Goal: Find specific page/section: Find specific page/section

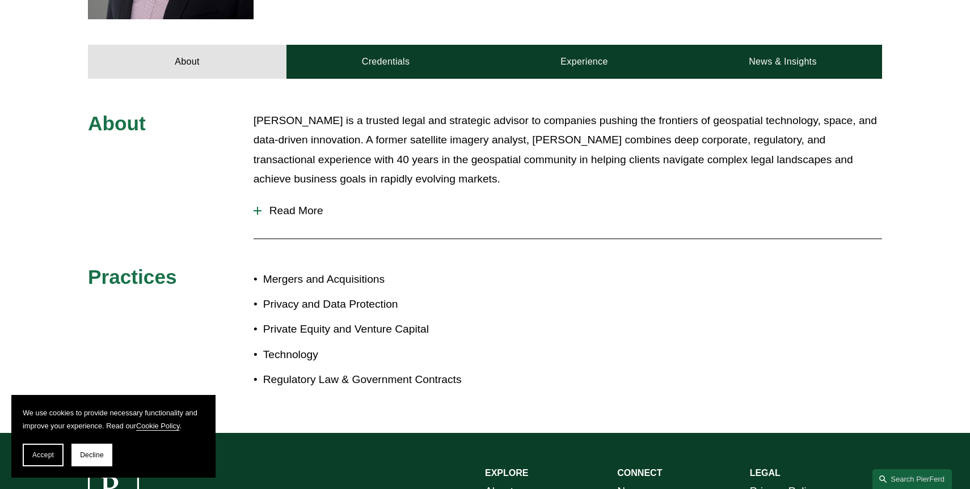
scroll to position [461, 0]
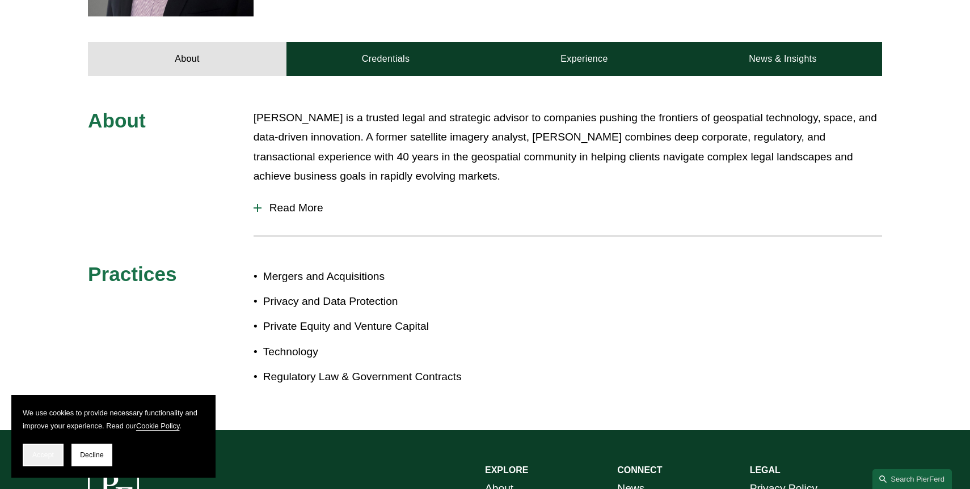
click at [44, 462] on button "Accept" at bounding box center [43, 455] width 41 height 23
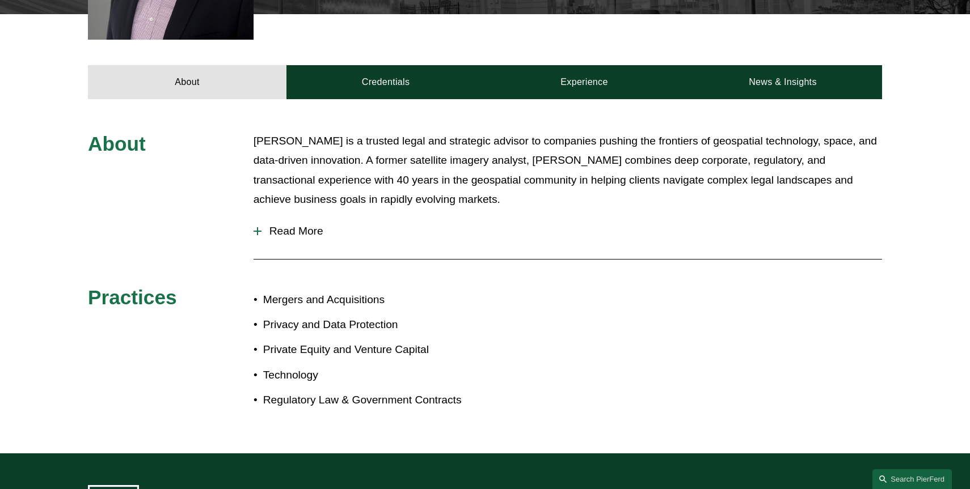
scroll to position [433, 0]
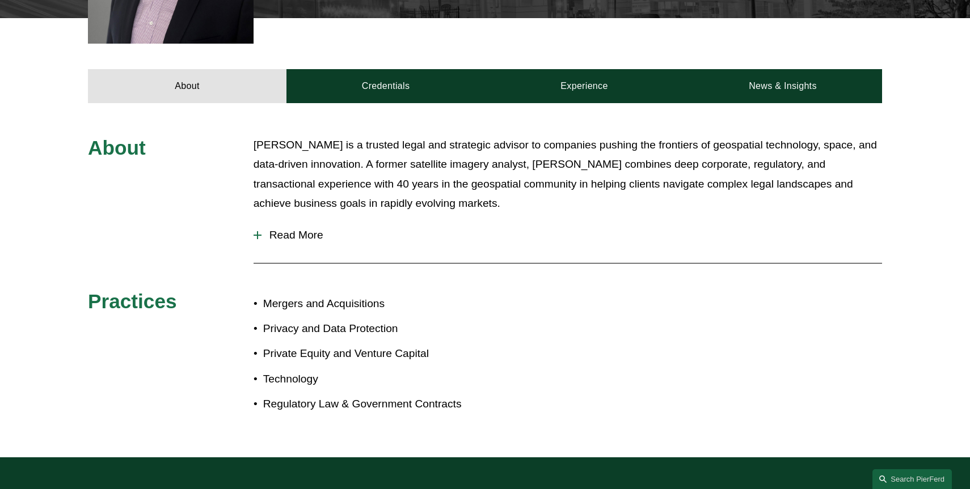
click at [301, 234] on span "Read More" at bounding box center [571, 235] width 620 height 12
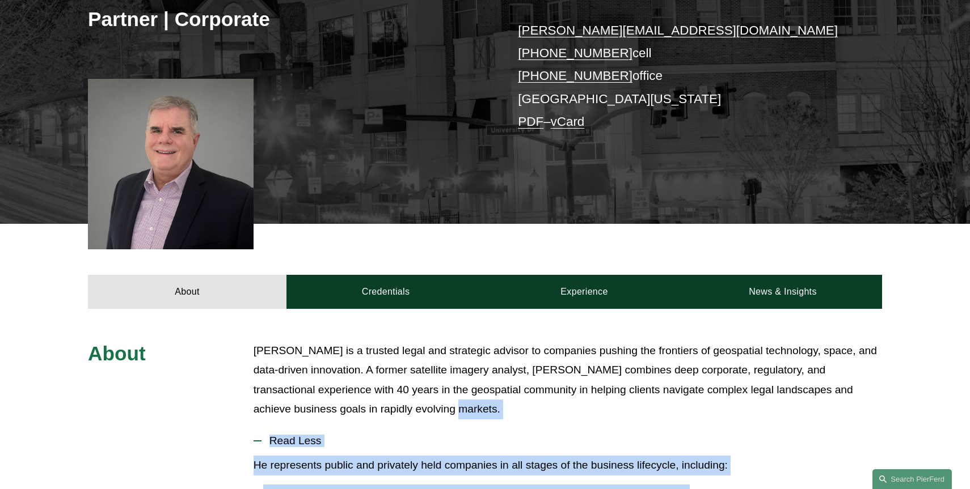
scroll to position [268, 0]
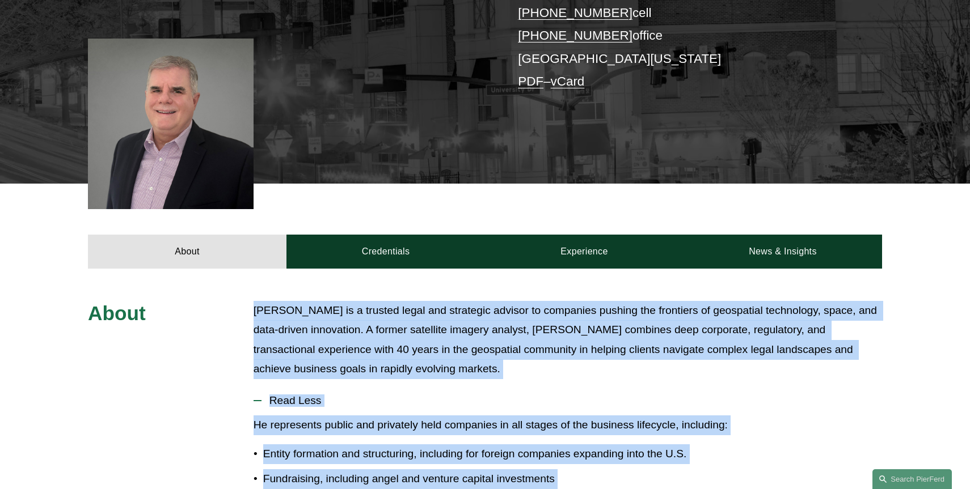
drag, startPoint x: 420, startPoint y: 390, endPoint x: 253, endPoint y: 306, distance: 186.9
copy div "Kevin Pomfret is a trusted legal and strategic advisor to companies pushing the…"
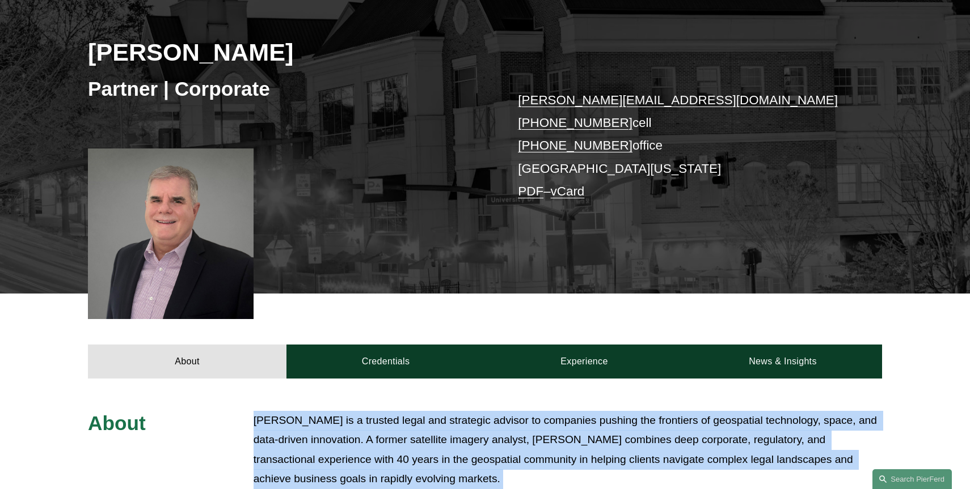
scroll to position [0, 0]
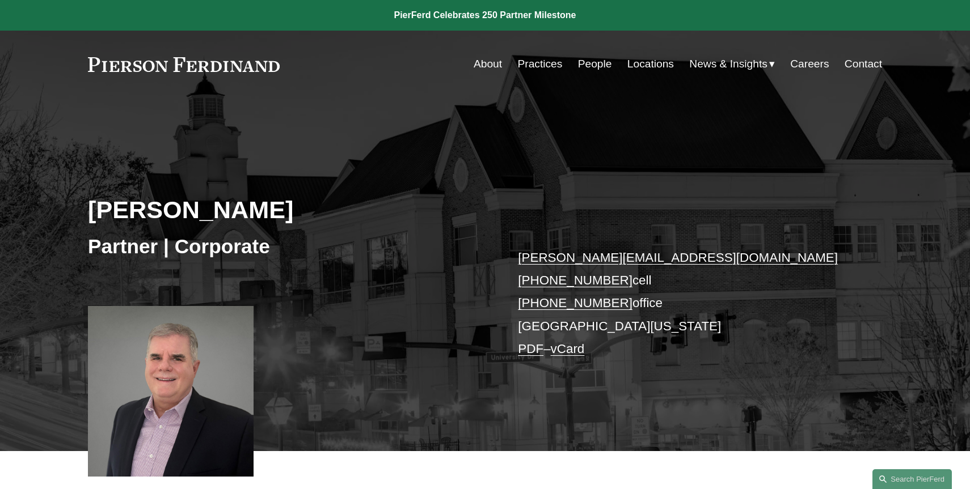
drag, startPoint x: 284, startPoint y: 64, endPoint x: 99, endPoint y: 64, distance: 185.5
click at [99, 64] on div "About Practices People Locations News & Insights News" at bounding box center [485, 64] width 794 height 22
click at [197, 57] on link at bounding box center [184, 64] width 192 height 15
